Goal: Download file/media

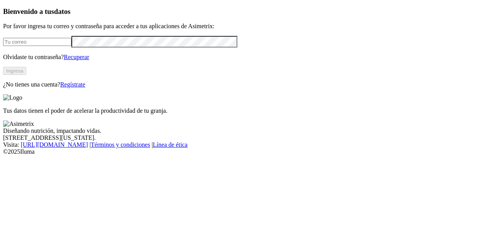
type input "[EMAIL_ADDRESS][DOMAIN_NAME]"
click at [26, 75] on button "Ingresa" at bounding box center [14, 71] width 23 height 8
